Goal: Task Accomplishment & Management: Manage account settings

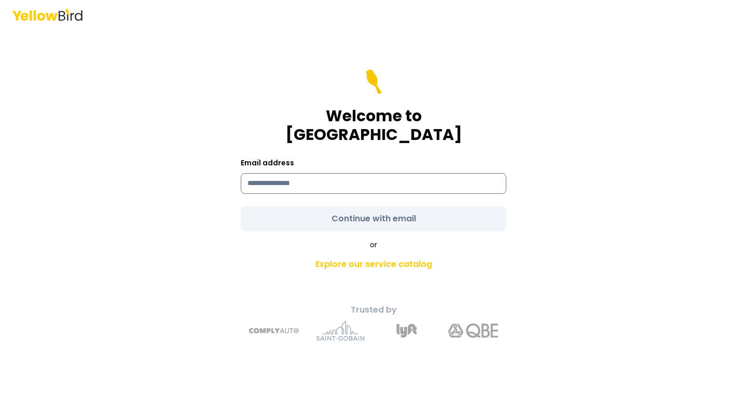
click at [322, 173] on input at bounding box center [374, 183] width 266 height 21
type input "**********"
click at [360, 214] on form "**********" at bounding box center [374, 151] width 266 height 162
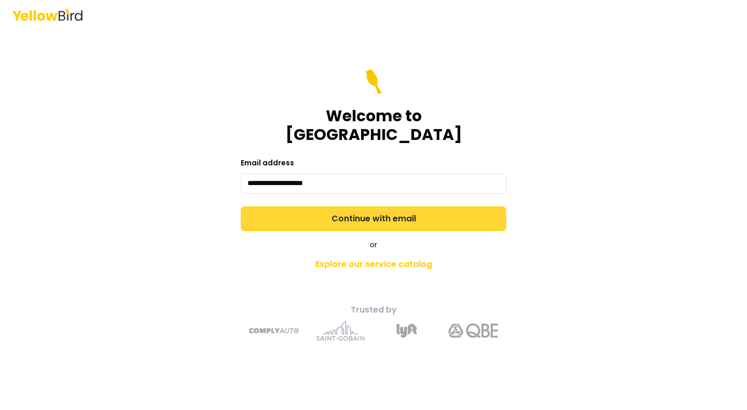
click at [356, 214] on button "Continue with email" at bounding box center [374, 219] width 266 height 25
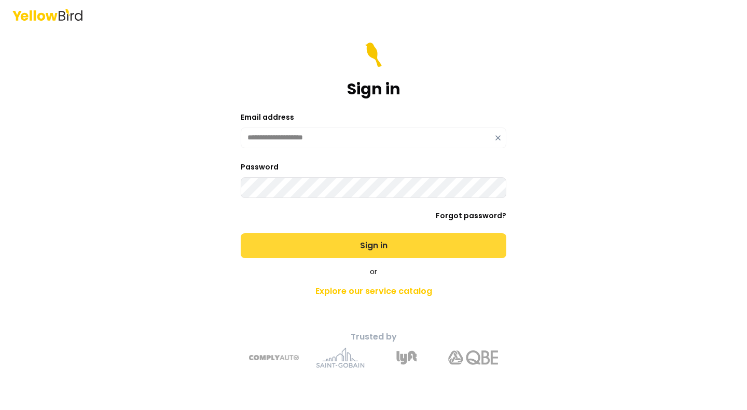
click at [350, 241] on button "Sign in" at bounding box center [374, 246] width 266 height 25
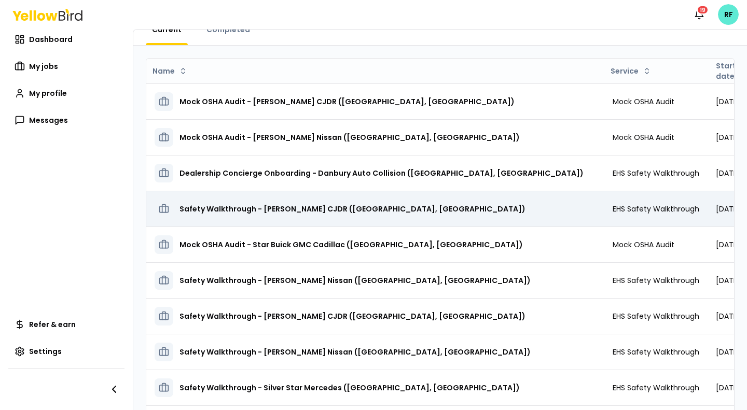
scroll to position [64, 0]
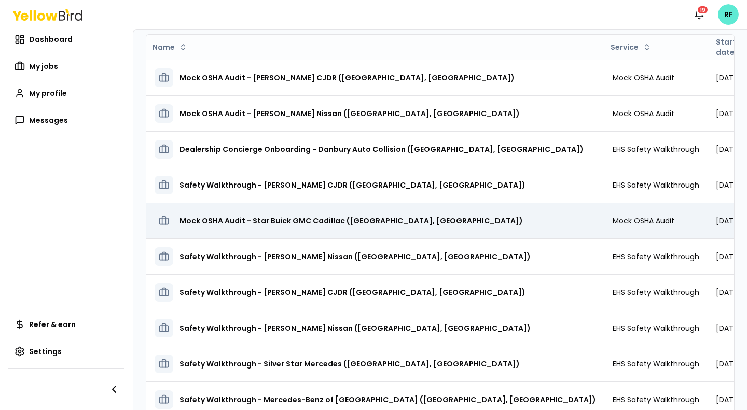
click at [373, 226] on h3 "Mock OSHA Audit - Star Buick GMC Cadillac ([GEOGRAPHIC_DATA], [GEOGRAPHIC_DATA])" at bounding box center [352, 221] width 344 height 19
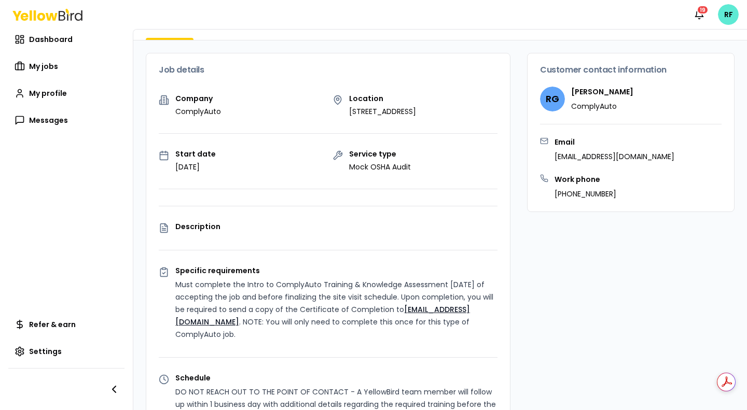
drag, startPoint x: 346, startPoint y: 97, endPoint x: 375, endPoint y: 108, distance: 31.0
click at [375, 108] on p "[STREET_ADDRESS]" at bounding box center [382, 111] width 67 height 10
copy p "[STREET_ADDRESS]"
click at [434, 157] on div "Service type Mock OSHA Audit" at bounding box center [416, 161] width 166 height 22
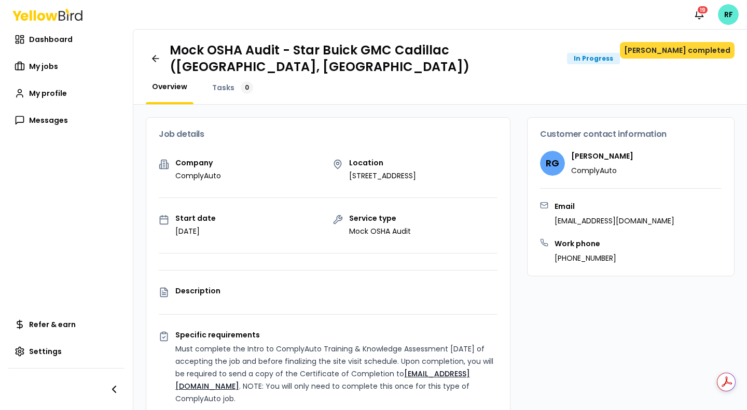
click at [671, 48] on button "[PERSON_NAME] completed" at bounding box center [677, 50] width 115 height 17
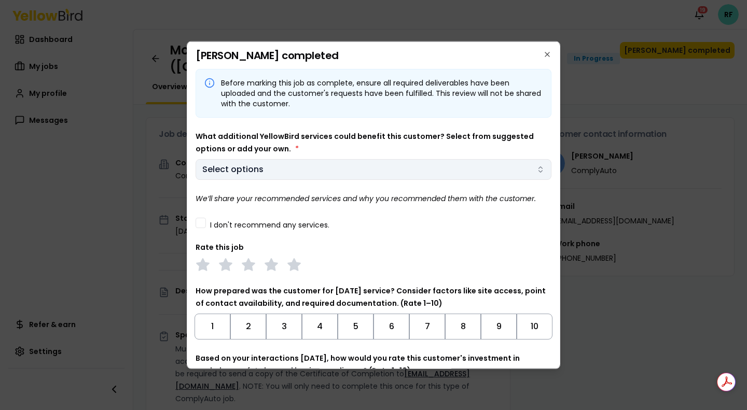
click at [403, 165] on body "Notifications 19 RF Dashboard My jobs My profile Messages Refer & earn Settings…" at bounding box center [373, 205] width 747 height 410
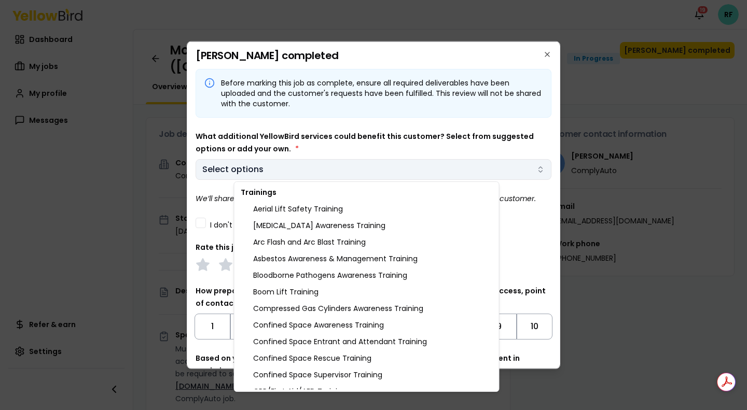
click at [403, 165] on body "Notifications 19 RF Dashboard My jobs My profile Messages Refer & earn Settings…" at bounding box center [373, 205] width 747 height 410
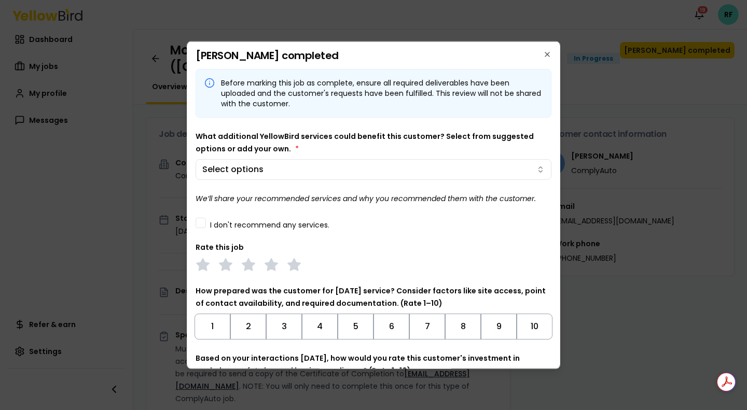
click at [204, 222] on button "I don't recommend any services." at bounding box center [201, 222] width 10 height 10
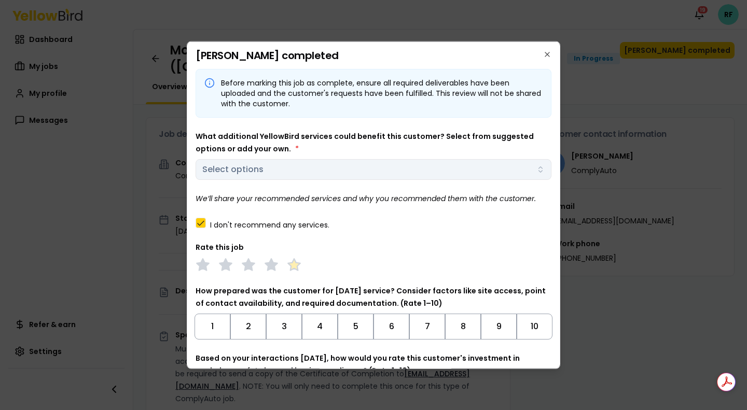
click at [293, 264] on polygon at bounding box center [294, 263] width 12 height 11
click at [357, 170] on div "What additional YellowBird services could benefit this customer? Select from su…" at bounding box center [374, 155] width 356 height 50
click at [284, 228] on label "I don't recommend any services." at bounding box center [269, 224] width 119 height 7
click at [206, 228] on button "I don't recommend any services." at bounding box center [201, 222] width 10 height 10
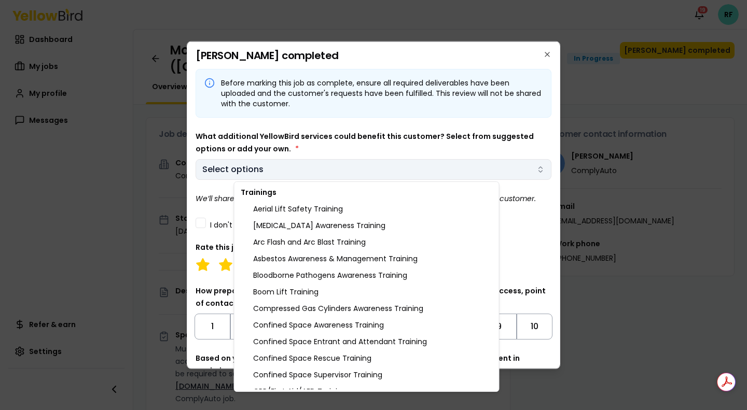
click at [303, 168] on body "Notifications 19 RF Dashboard My jobs My profile Messages Refer & earn Settings…" at bounding box center [373, 205] width 747 height 410
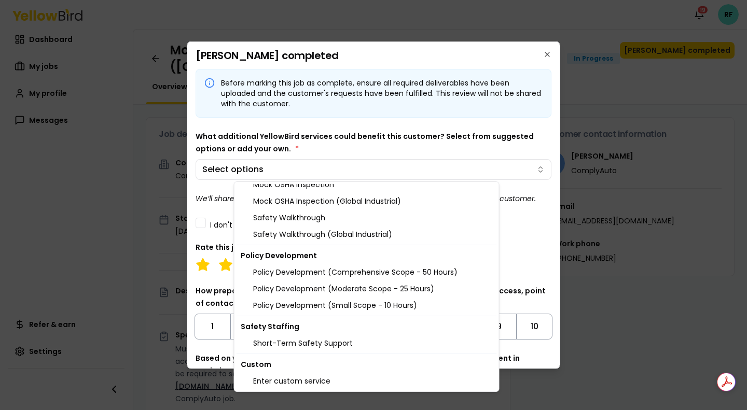
scroll to position [1208, 0]
click at [405, 175] on body "Notifications 19 RF Dashboard My jobs My profile Messages Refer & earn Settings…" at bounding box center [373, 205] width 747 height 410
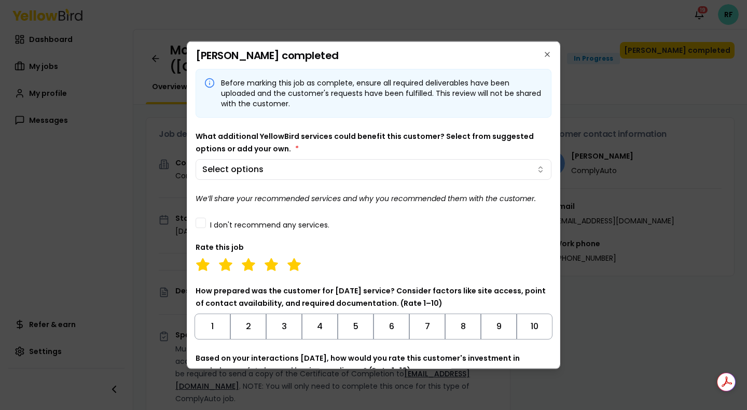
click at [273, 223] on label "I don't recommend any services." at bounding box center [269, 224] width 119 height 7
click at [206, 223] on button "I don't recommend any services." at bounding box center [201, 222] width 10 height 10
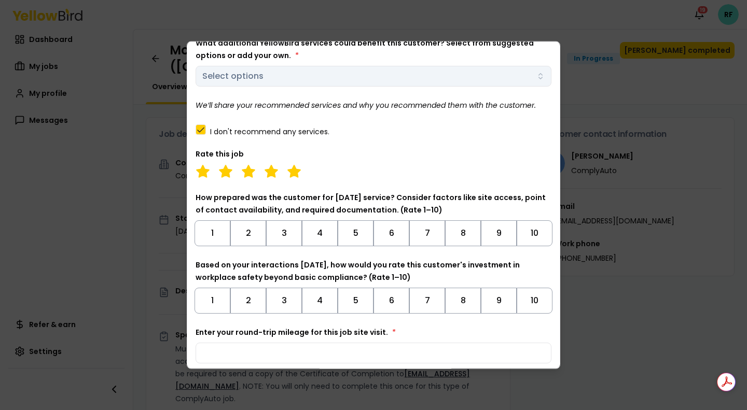
scroll to position [138, 0]
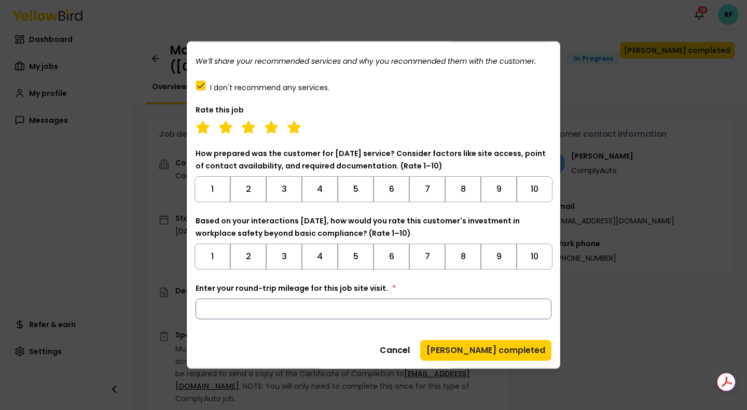
click at [311, 310] on input "Enter your round-trip mileage for this job site visit. *" at bounding box center [374, 308] width 356 height 21
type input "***"
click at [501, 343] on button "[PERSON_NAME] completed" at bounding box center [485, 350] width 131 height 21
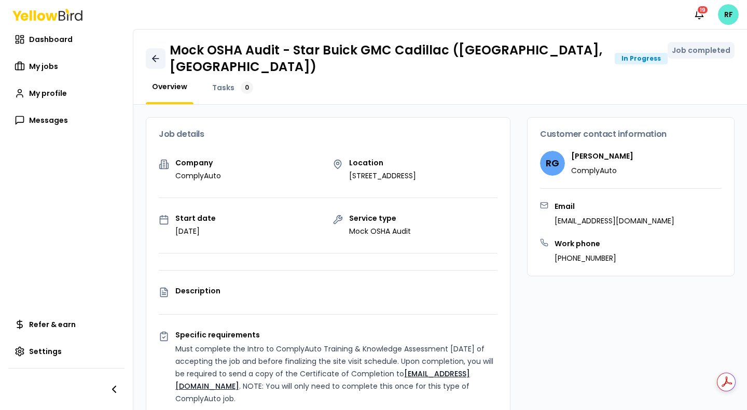
click at [155, 53] on icon at bounding box center [155, 58] width 10 height 10
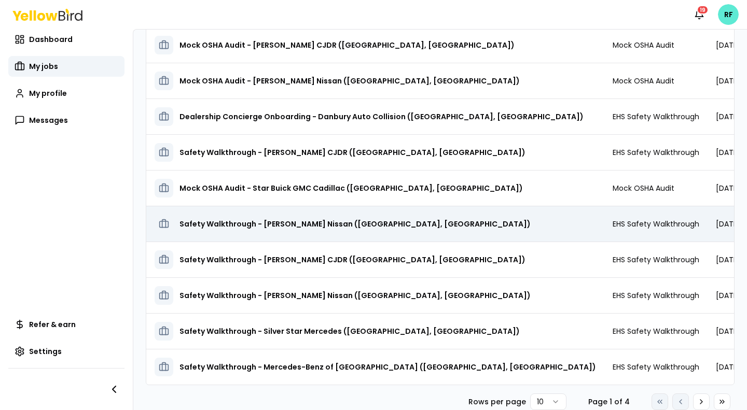
scroll to position [104, 0]
click at [613, 219] on span "EHS Safety Walkthrough" at bounding box center [656, 224] width 87 height 10
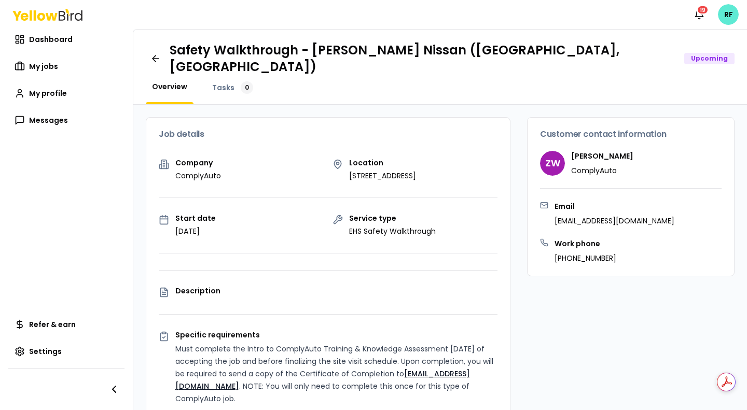
click at [685, 53] on div "Upcoming" at bounding box center [710, 58] width 50 height 11
click at [162, 55] on link at bounding box center [156, 58] width 20 height 21
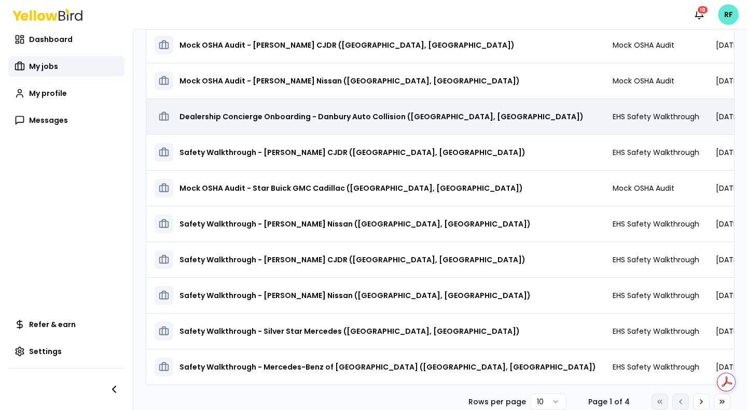
scroll to position [104, 0]
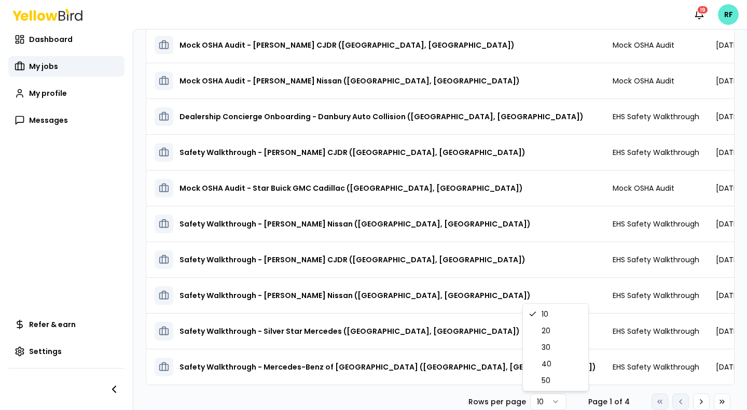
click at [538, 405] on html "Notifications 19 RF Dashboard My jobs My profile Messages Refer & earn Settings…" at bounding box center [373, 205] width 747 height 410
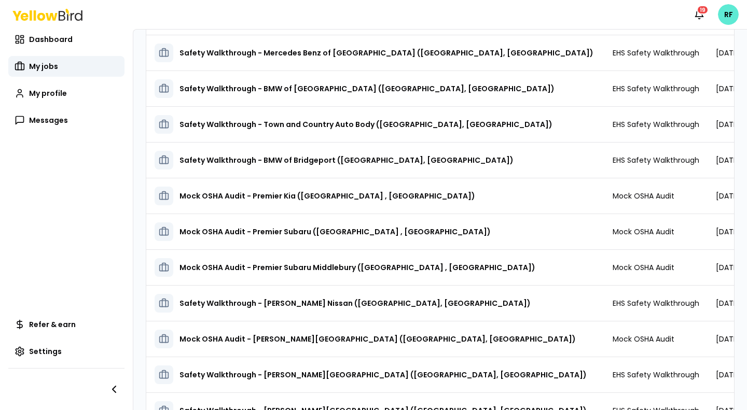
scroll to position [448, 0]
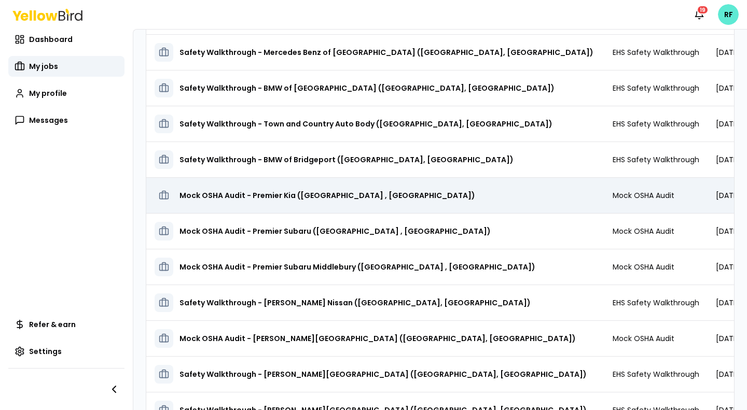
click at [480, 197] on td "Mock OSHA Audit - Premier Kia ([GEOGRAPHIC_DATA] , [GEOGRAPHIC_DATA])" at bounding box center [375, 195] width 458 height 36
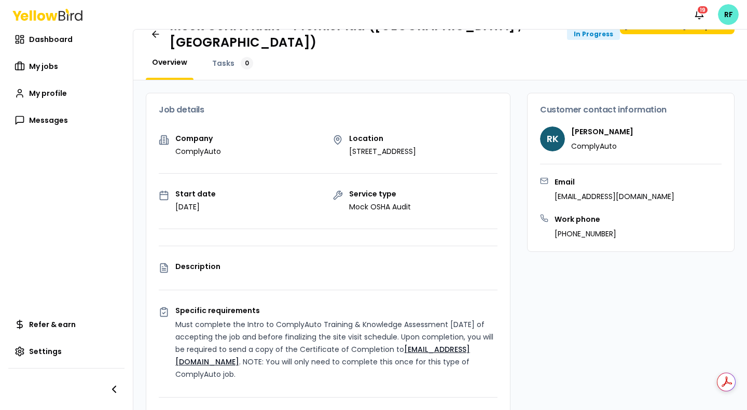
scroll to position [23, 0]
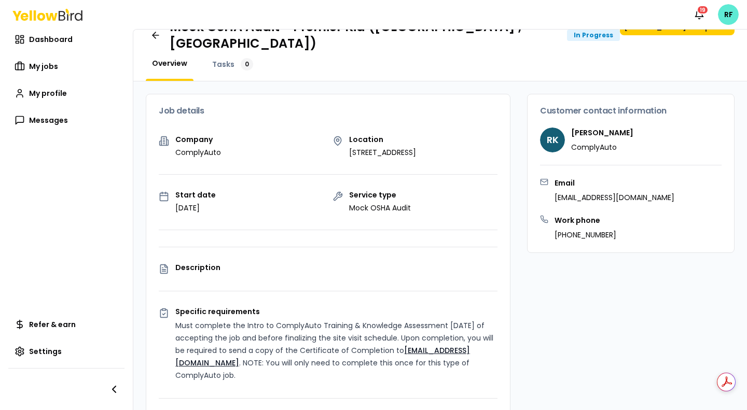
drag, startPoint x: 343, startPoint y: 137, endPoint x: 370, endPoint y: 149, distance: 29.5
click at [370, 149] on div "Location [STREET_ADDRESS]" at bounding box center [416, 147] width 166 height 22
copy p "[STREET_ADDRESS]"
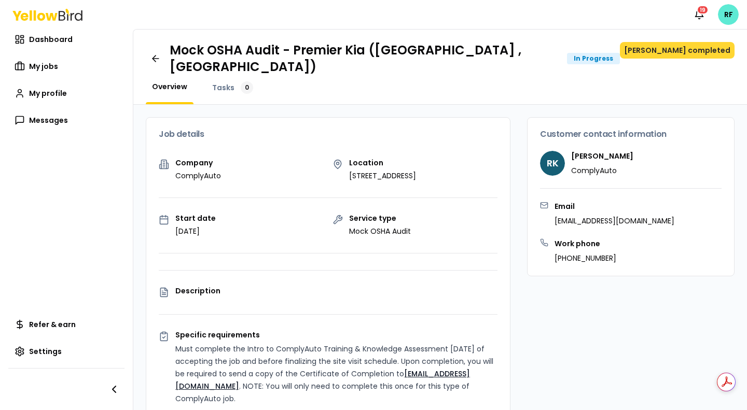
click at [666, 46] on button "[PERSON_NAME] completed" at bounding box center [677, 50] width 115 height 17
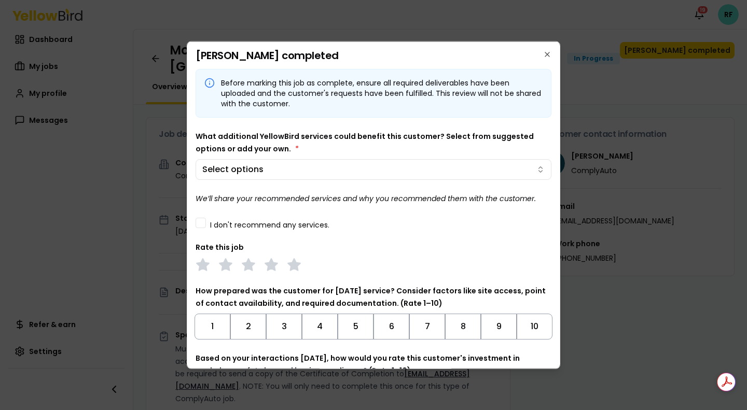
click at [206, 228] on div "I don't recommend any services." at bounding box center [374, 222] width 356 height 11
click at [204, 226] on button "I don't recommend any services." at bounding box center [201, 222] width 10 height 10
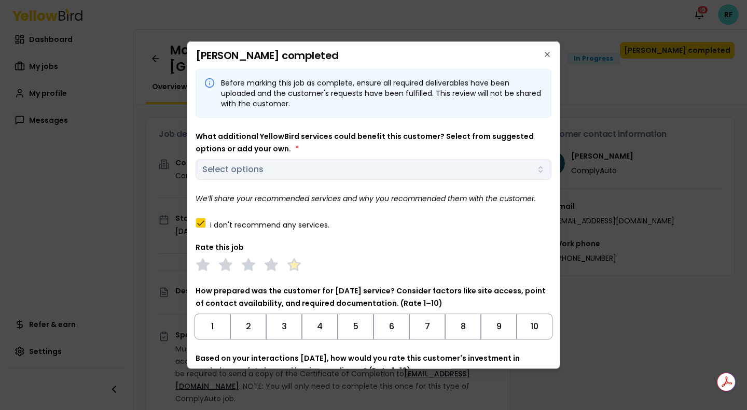
click at [292, 259] on icon at bounding box center [294, 264] width 15 height 15
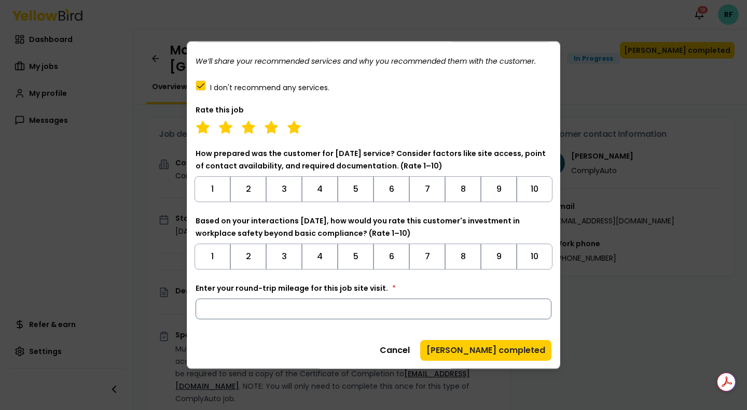
click at [261, 306] on input "Enter your round-trip mileage for this job site visit. *" at bounding box center [374, 308] width 356 height 21
type input "***"
click at [473, 345] on button "[PERSON_NAME] completed" at bounding box center [485, 350] width 131 height 21
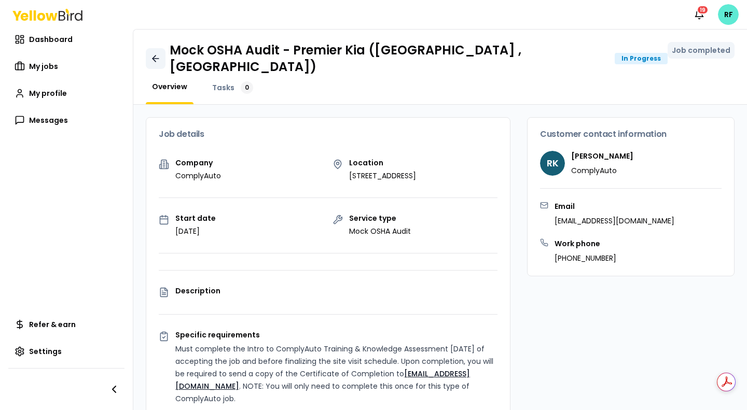
click at [158, 56] on icon at bounding box center [155, 58] width 10 height 10
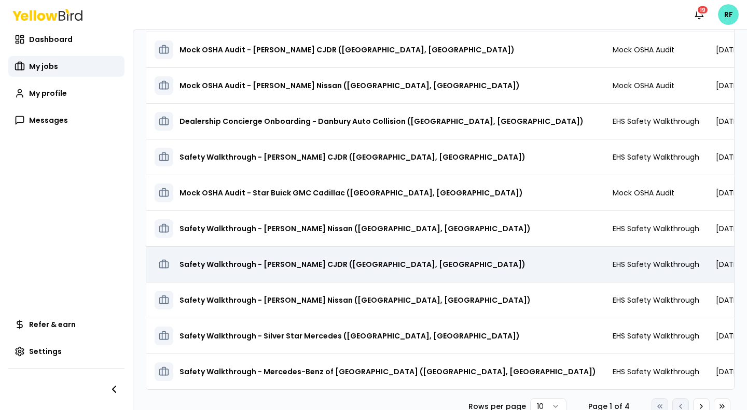
scroll to position [104, 0]
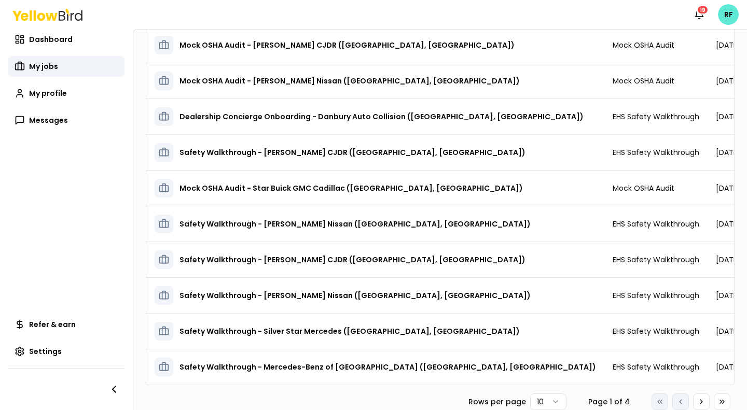
click at [539, 399] on html "Notifications 19 RF Dashboard My jobs My profile Messages Refer & earn Settings…" at bounding box center [373, 205] width 747 height 410
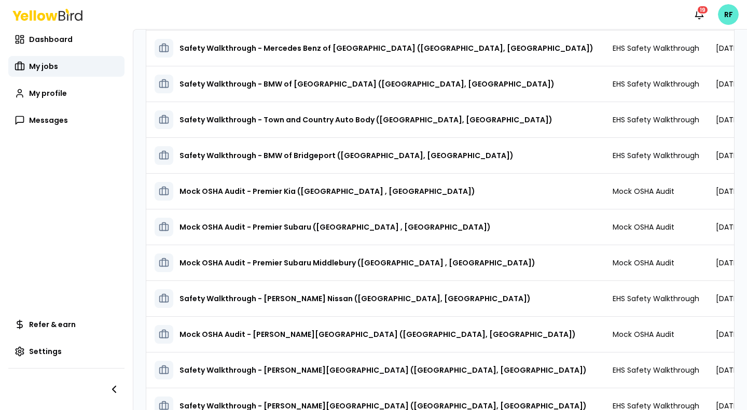
scroll to position [455, 0]
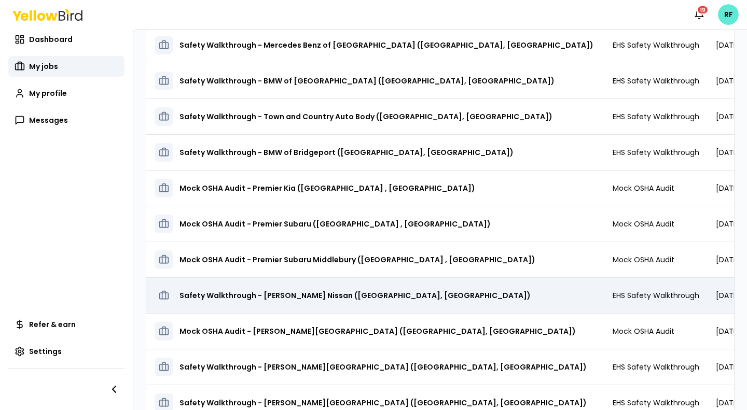
click at [392, 297] on div "Safety Walkthrough - [PERSON_NAME] Nissan ([GEOGRAPHIC_DATA], [GEOGRAPHIC_DATA])" at bounding box center [376, 295] width 442 height 19
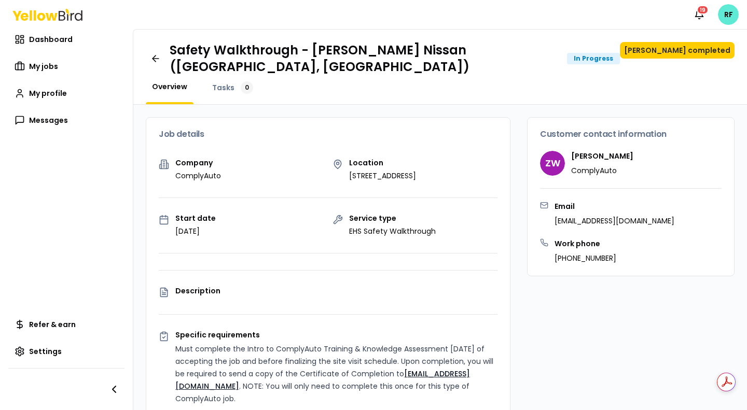
drag, startPoint x: 340, startPoint y: 163, endPoint x: 427, endPoint y: 172, distance: 86.6
click at [427, 172] on div "Location [STREET_ADDRESS]" at bounding box center [416, 170] width 166 height 22
copy p "[STREET_ADDRESS]"
click at [693, 46] on button "[PERSON_NAME] completed" at bounding box center [677, 50] width 115 height 17
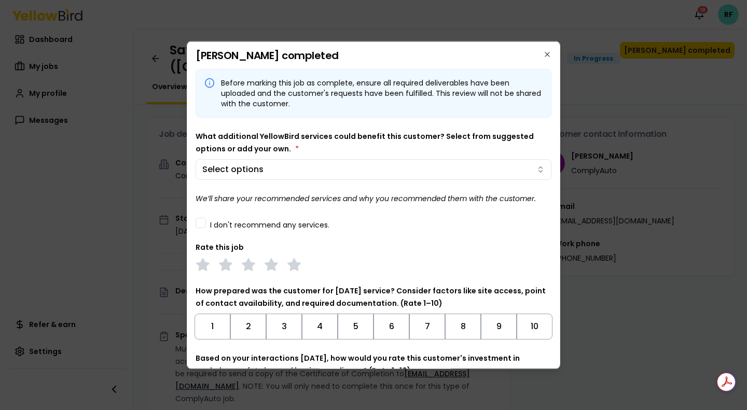
click at [199, 222] on button "I don't recommend any services." at bounding box center [201, 222] width 10 height 10
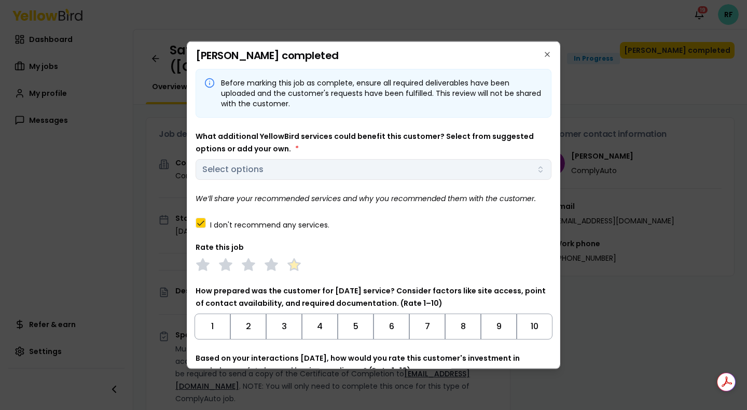
click at [295, 264] on polygon at bounding box center [294, 263] width 12 height 11
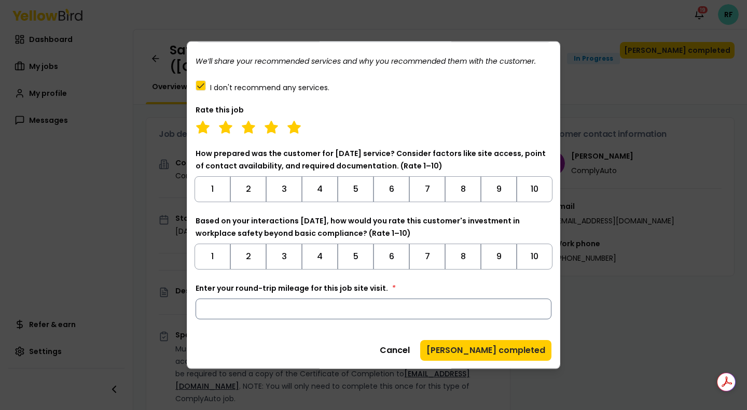
click at [285, 312] on input "Enter your round-trip mileage for this job site visit. *" at bounding box center [374, 308] width 356 height 21
type input "***"
click at [467, 343] on button "[PERSON_NAME] completed" at bounding box center [485, 350] width 131 height 21
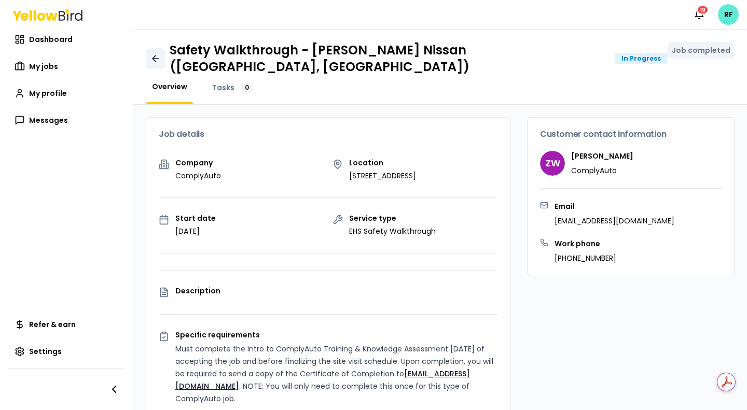
click at [154, 56] on icon at bounding box center [154, 59] width 3 height 6
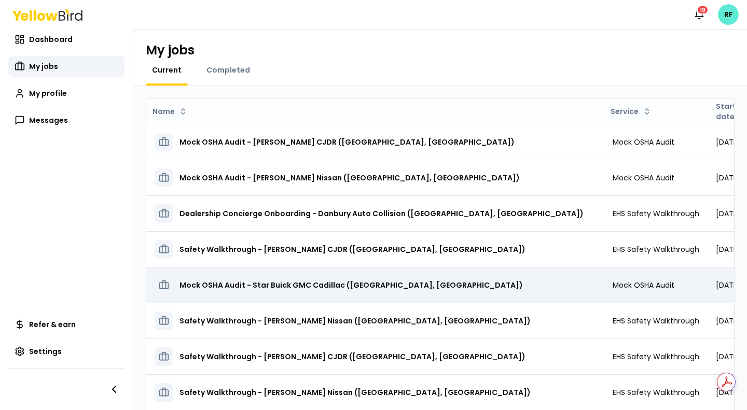
scroll to position [104, 0]
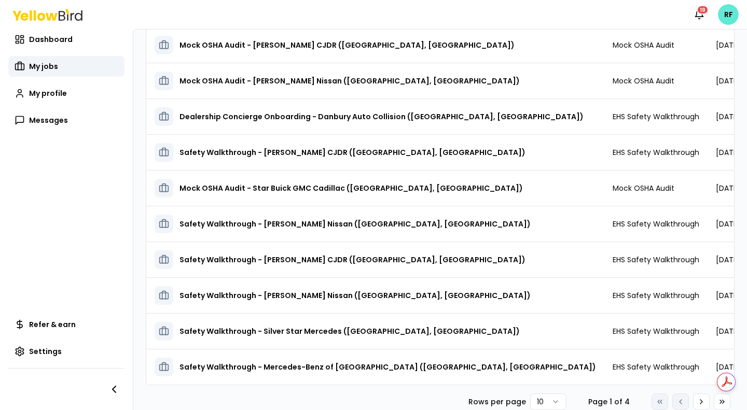
click at [552, 394] on html "Notifications 19 RF Dashboard My jobs My profile Messages Refer & earn Settings…" at bounding box center [373, 205] width 747 height 410
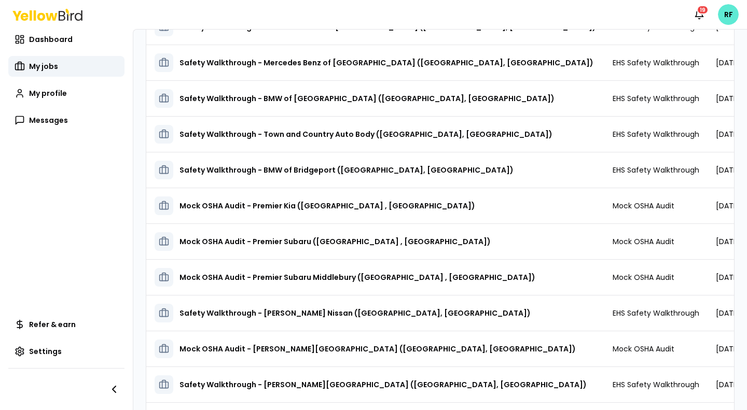
scroll to position [435, 0]
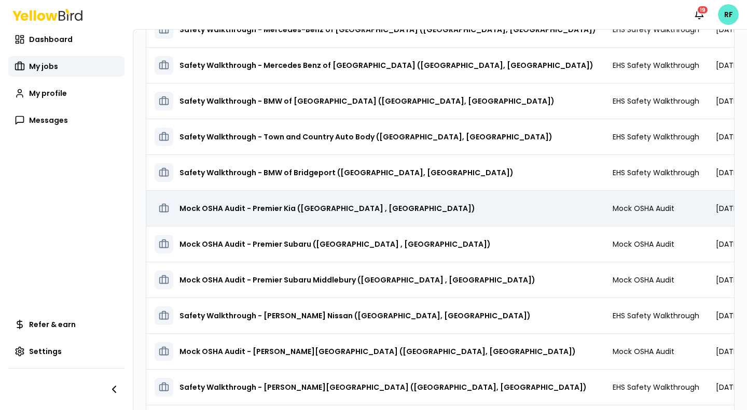
click at [605, 212] on td "Mock OSHA Audit" at bounding box center [656, 208] width 103 height 36
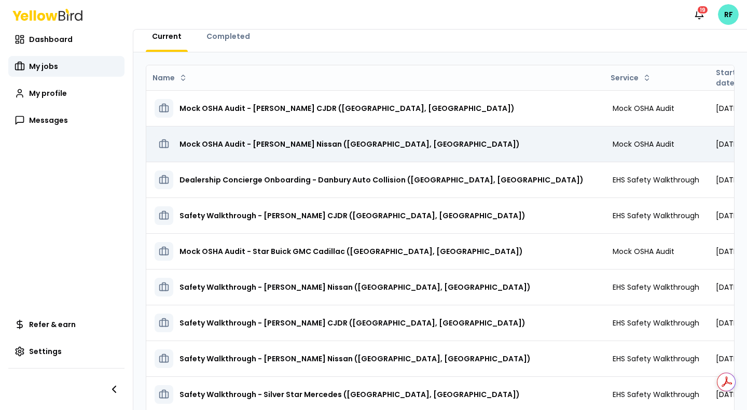
scroll to position [33, 0]
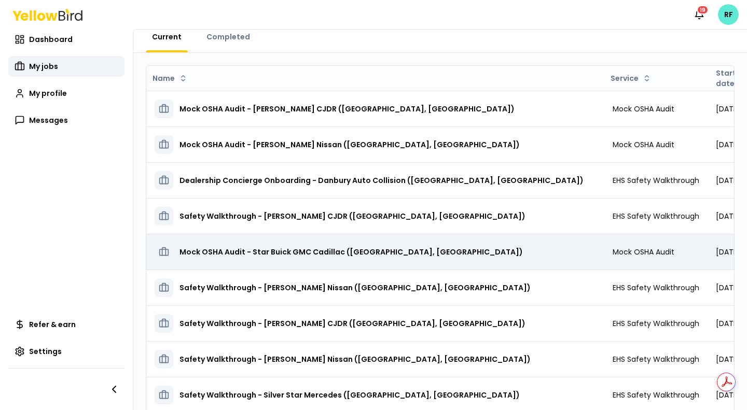
click at [421, 251] on div "Mock OSHA Audit - Star Buick GMC Cadillac ([GEOGRAPHIC_DATA], [GEOGRAPHIC_DATA])" at bounding box center [376, 252] width 442 height 19
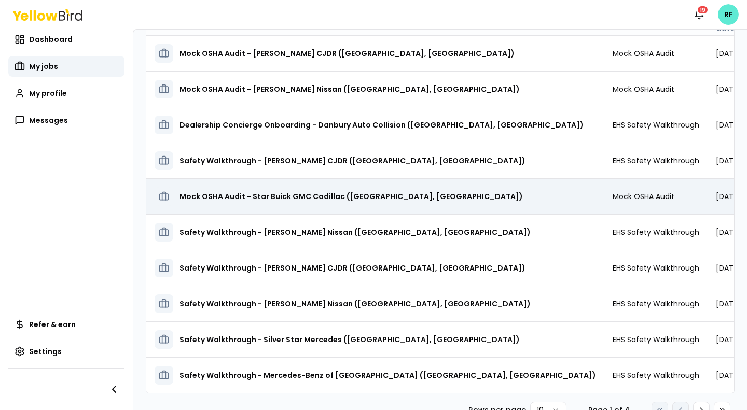
scroll to position [104, 0]
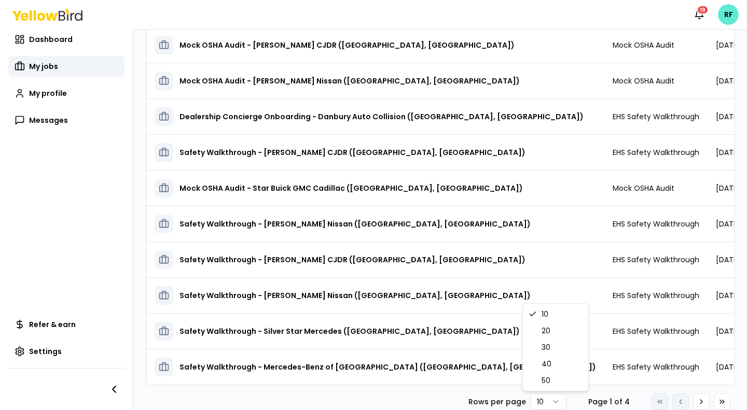
click at [542, 404] on html "Notifications 19 RF Dashboard My jobs My profile Messages Refer & earn Settings…" at bounding box center [373, 205] width 747 height 410
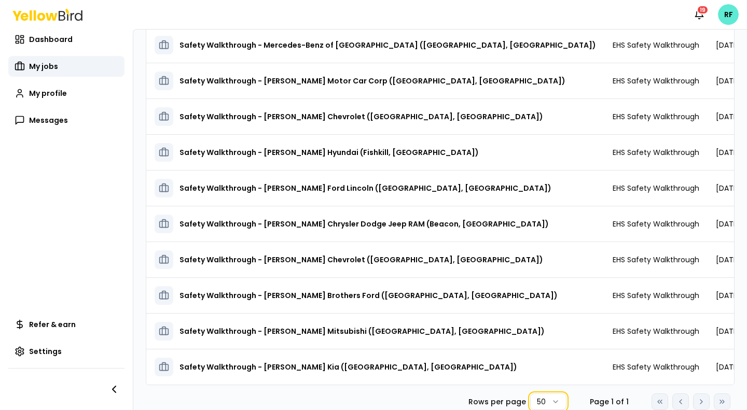
scroll to position [964, 0]
